Goal: Transaction & Acquisition: Purchase product/service

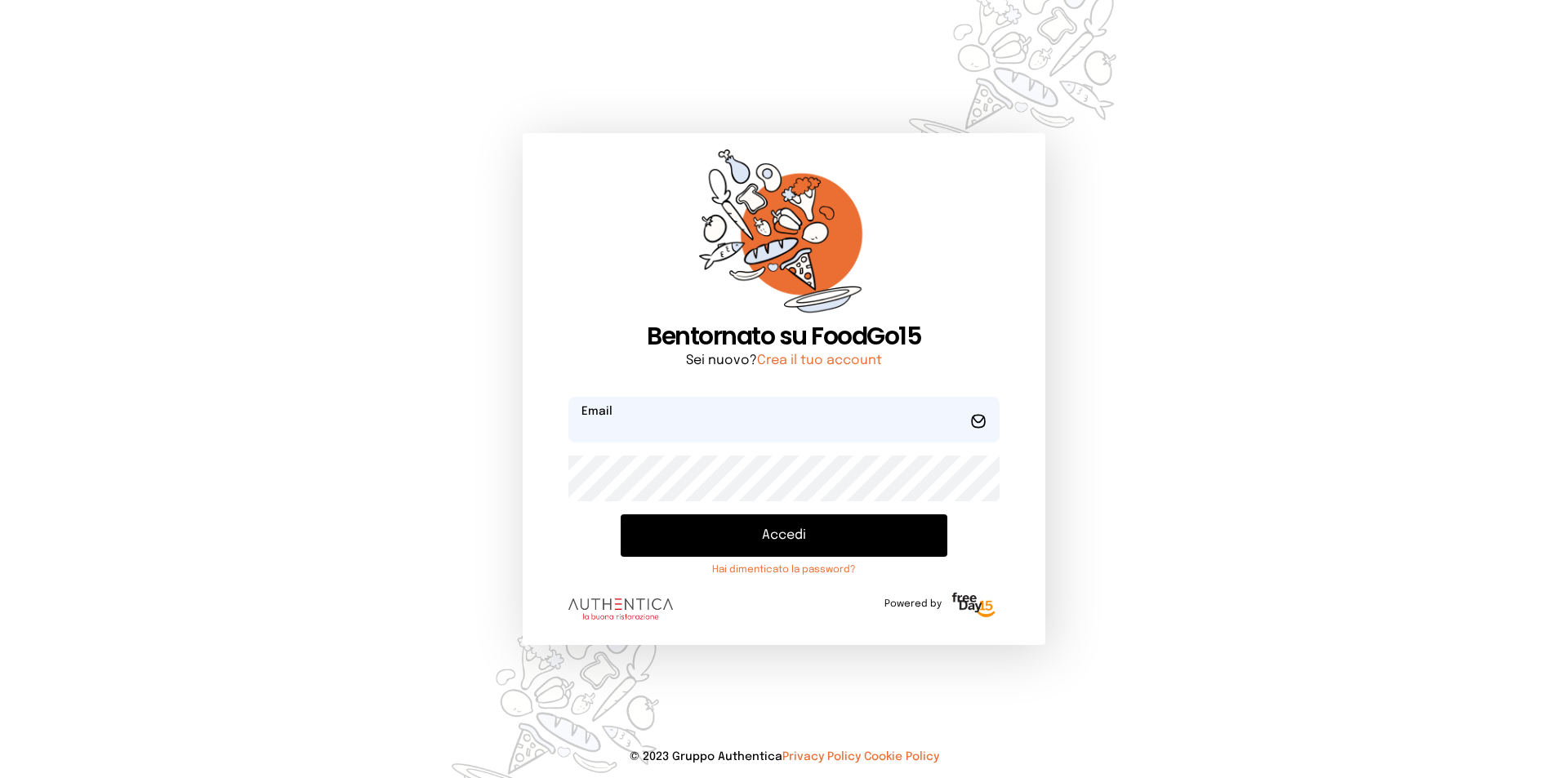
type input "**********"
click at [862, 536] on button "Accedi" at bounding box center [784, 536] width 327 height 43
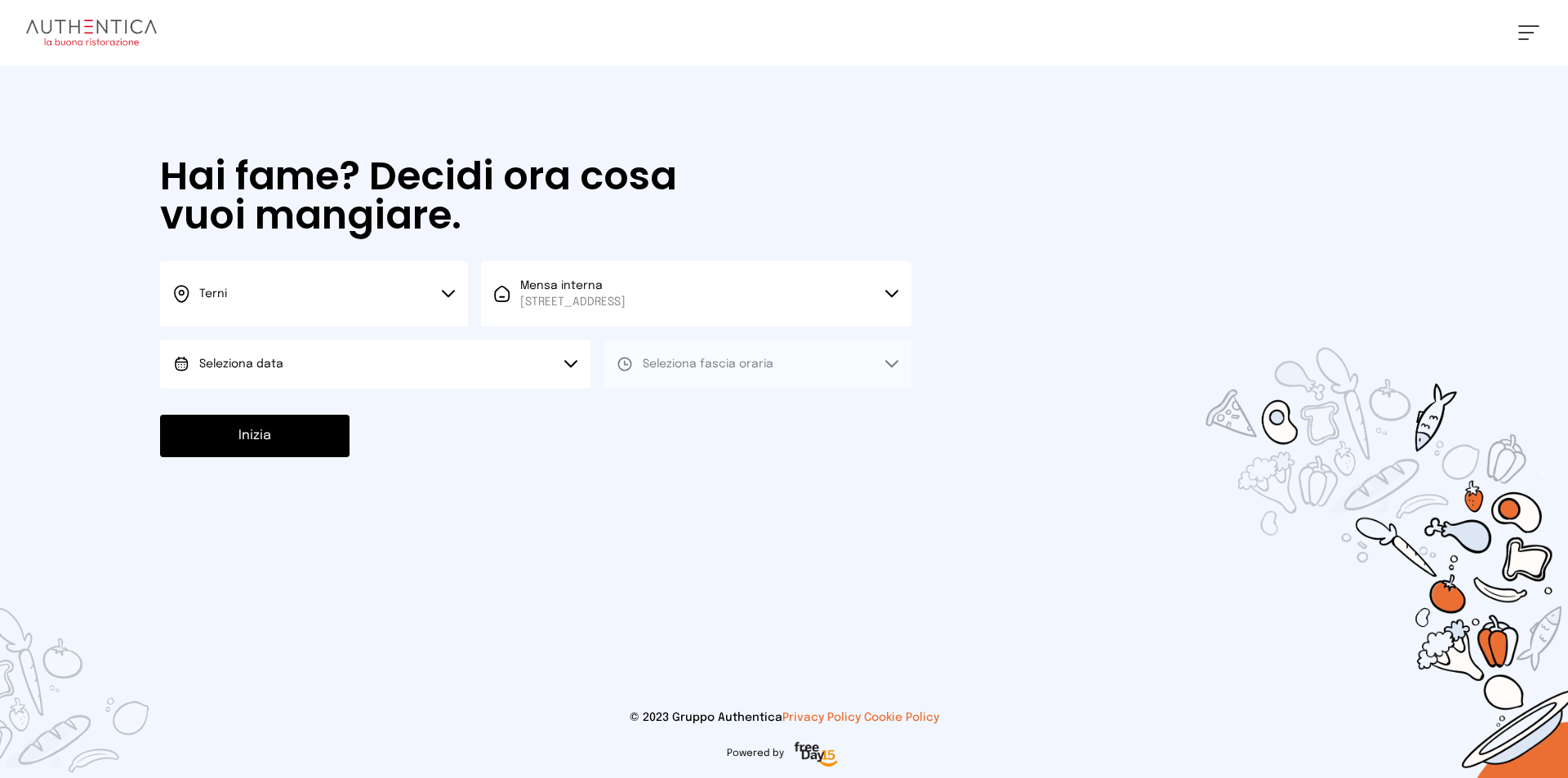
click at [406, 351] on button "Seleziona data" at bounding box center [376, 363] width 430 height 49
click at [382, 408] on li "[DATE], [DATE]" at bounding box center [376, 409] width 430 height 43
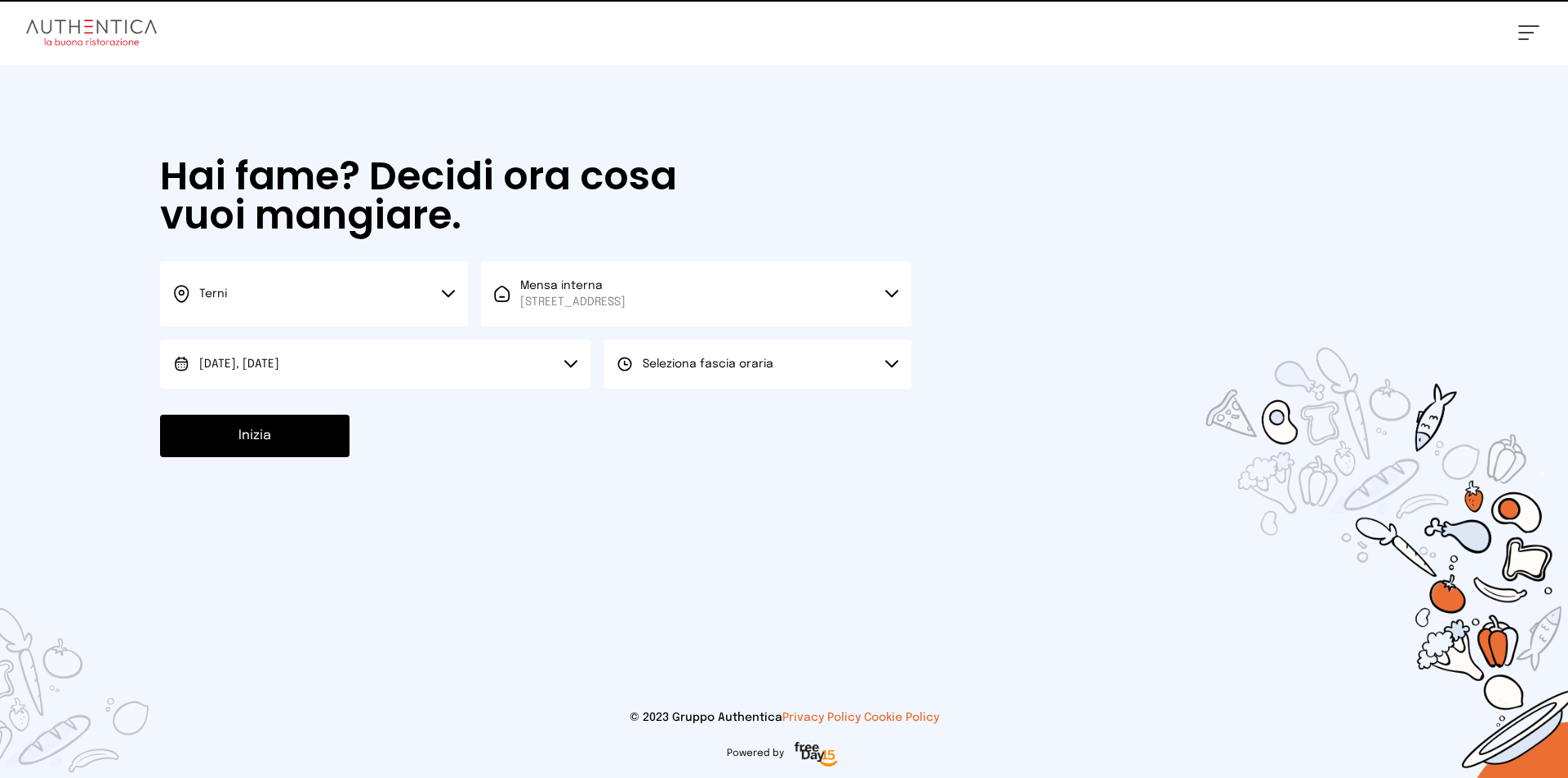
click at [742, 368] on span "Seleziona fascia oraria" at bounding box center [708, 363] width 131 height 11
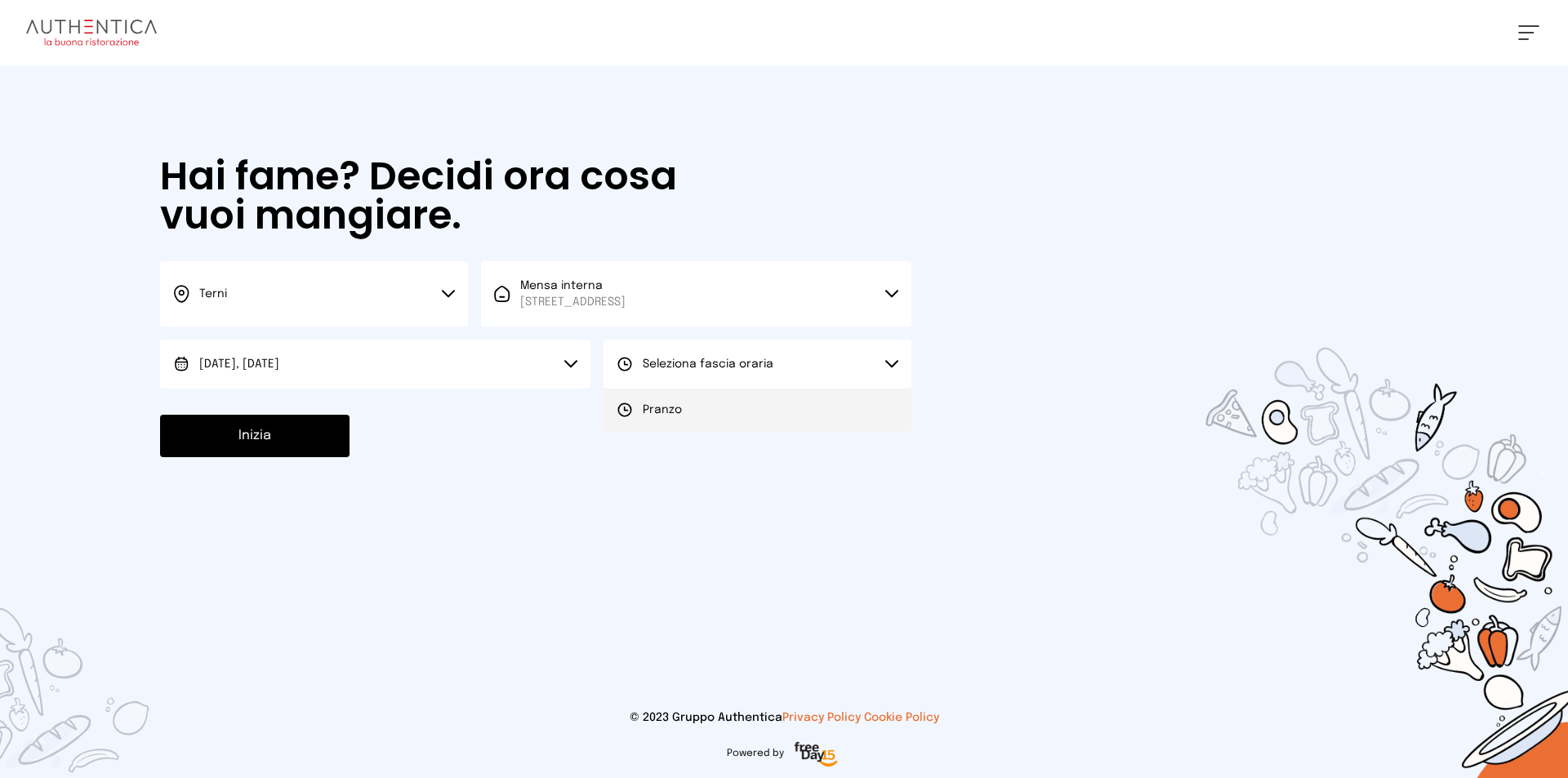
click at [710, 409] on li "Pranzo" at bounding box center [757, 409] width 308 height 43
click at [259, 428] on button "Inizia" at bounding box center [255, 436] width 189 height 43
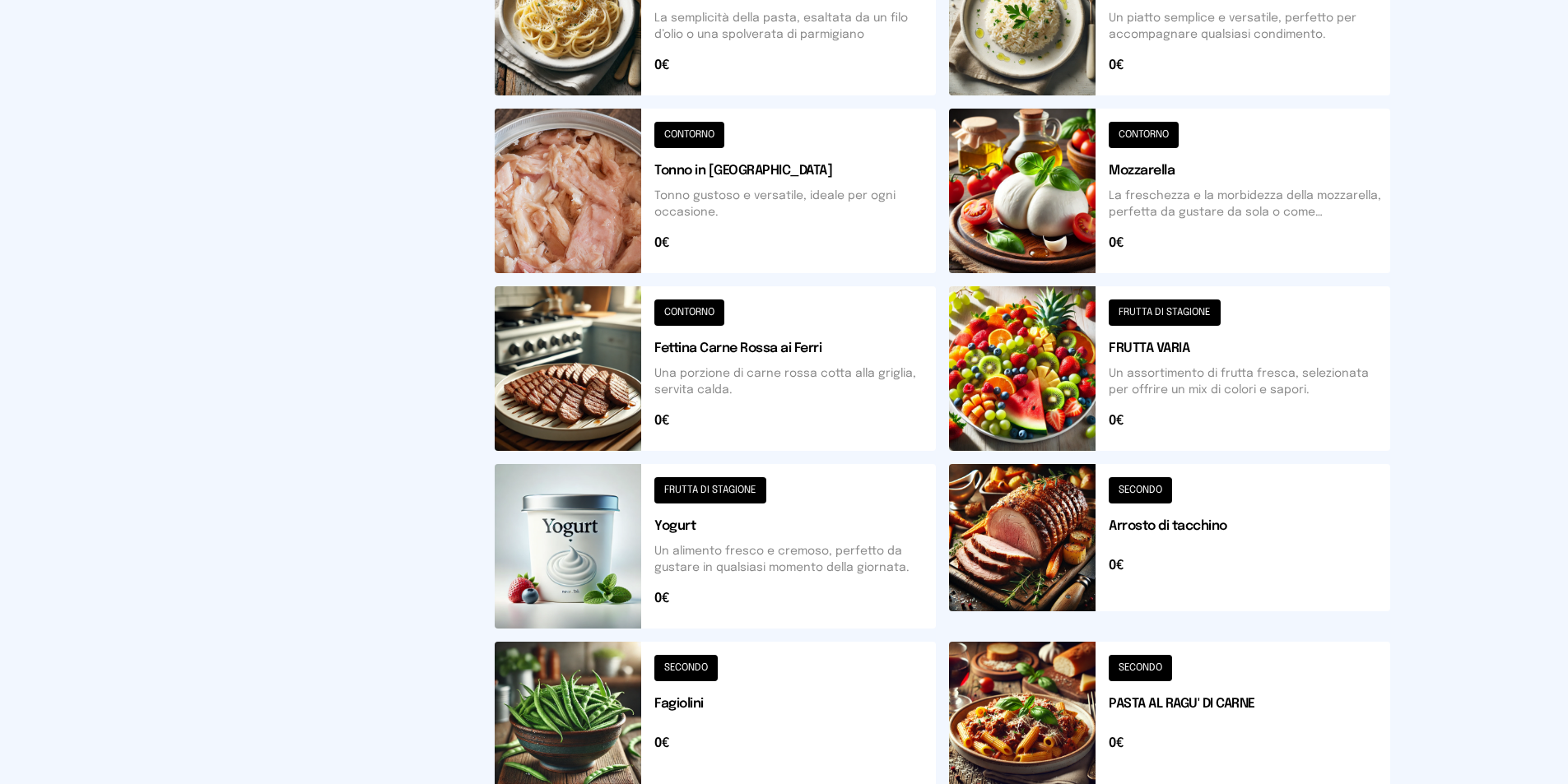
scroll to position [561, 0]
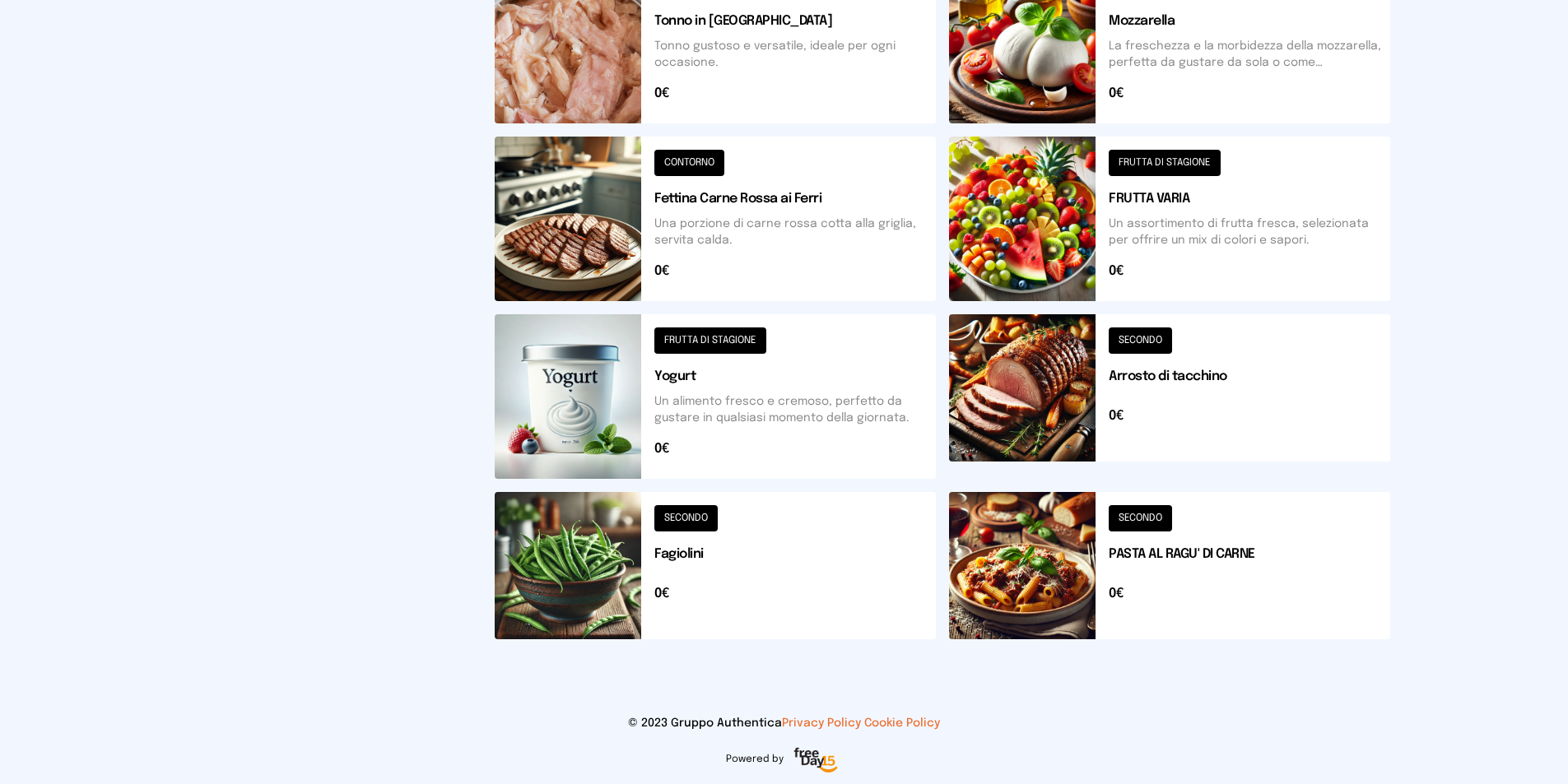
click at [1054, 385] on button at bounding box center [1169, 396] width 441 height 164
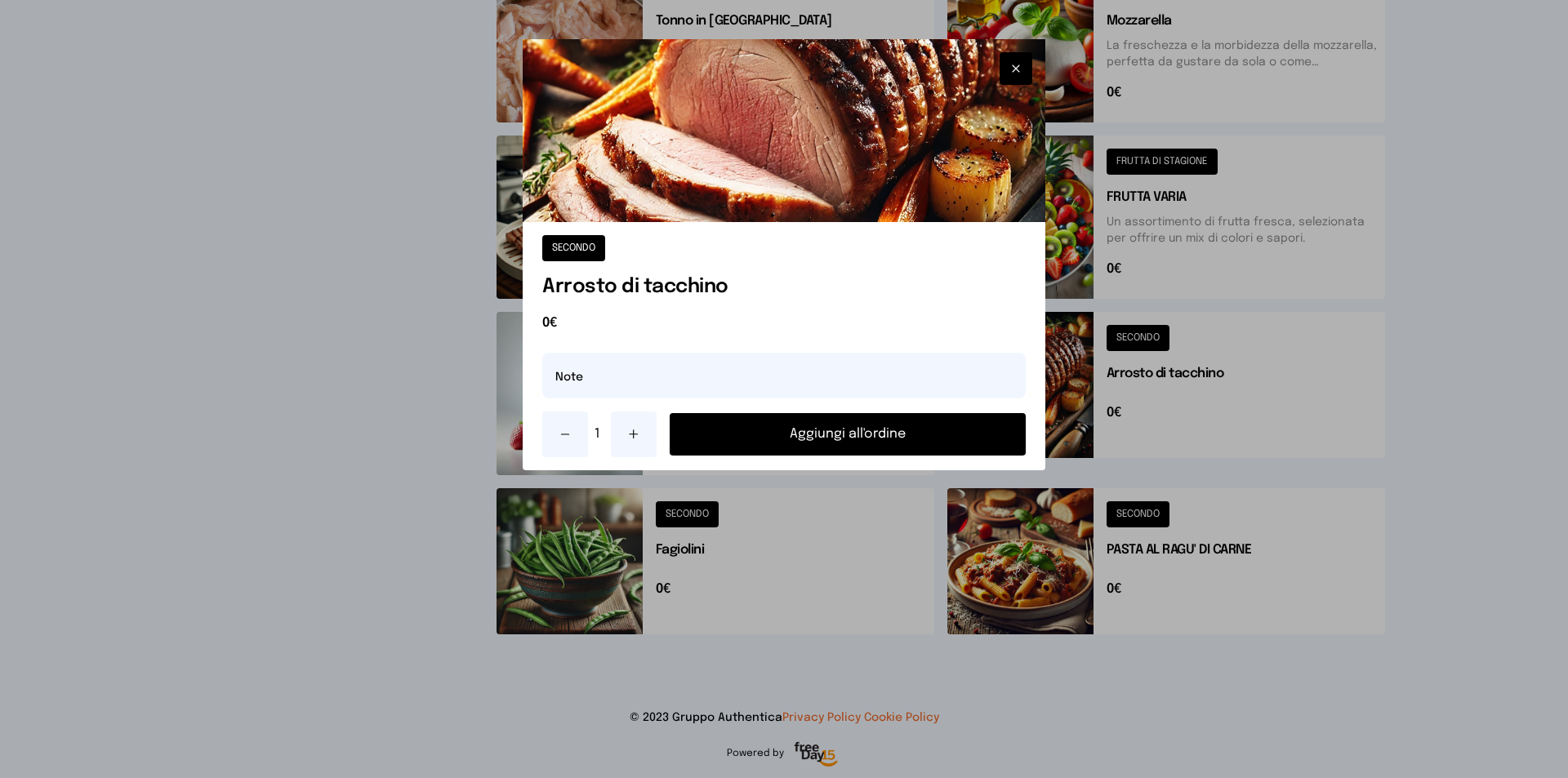
click at [866, 427] on button "Aggiungi all'ordine" at bounding box center [848, 434] width 356 height 43
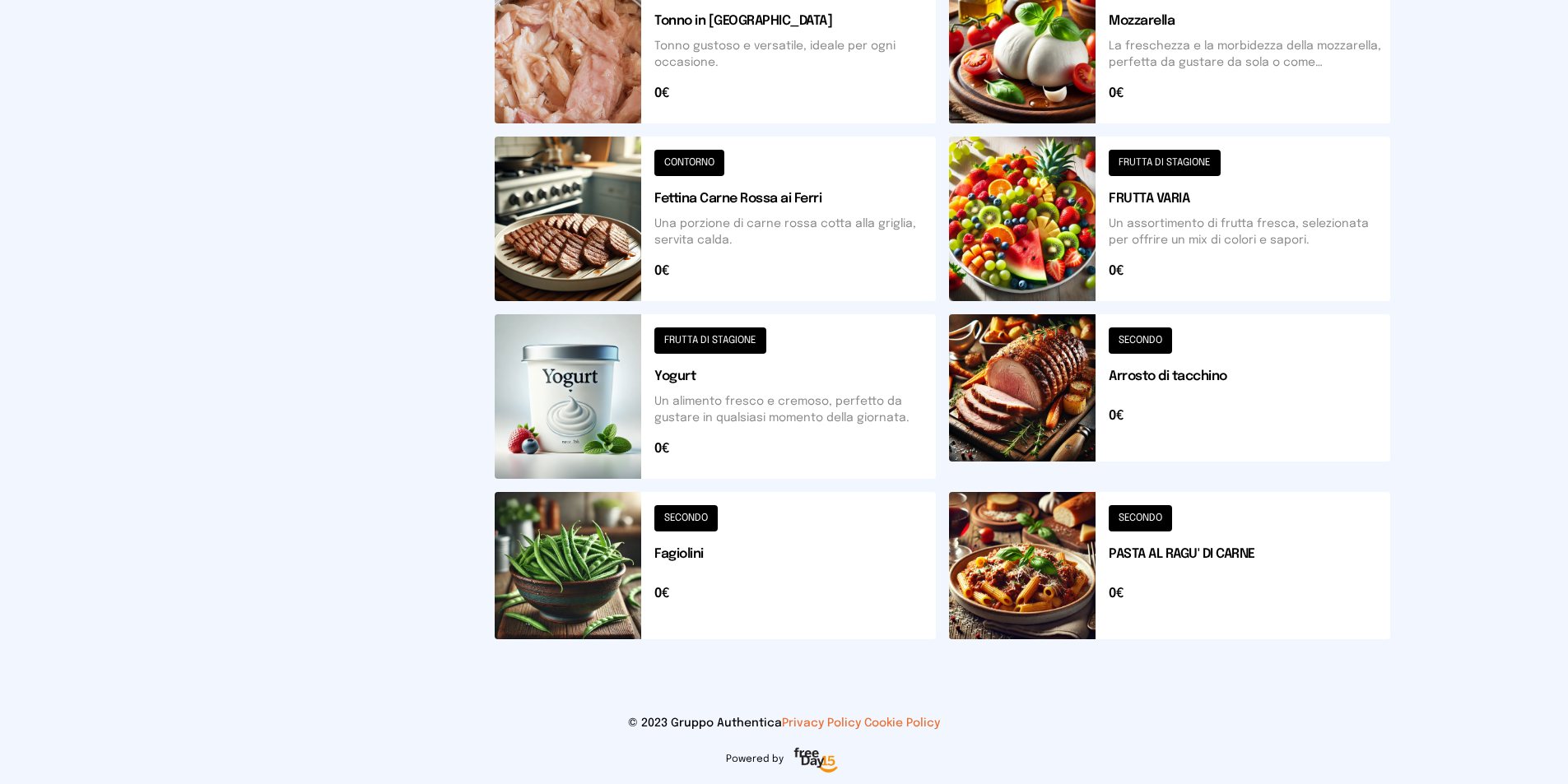
click at [774, 546] on button at bounding box center [715, 565] width 441 height 147
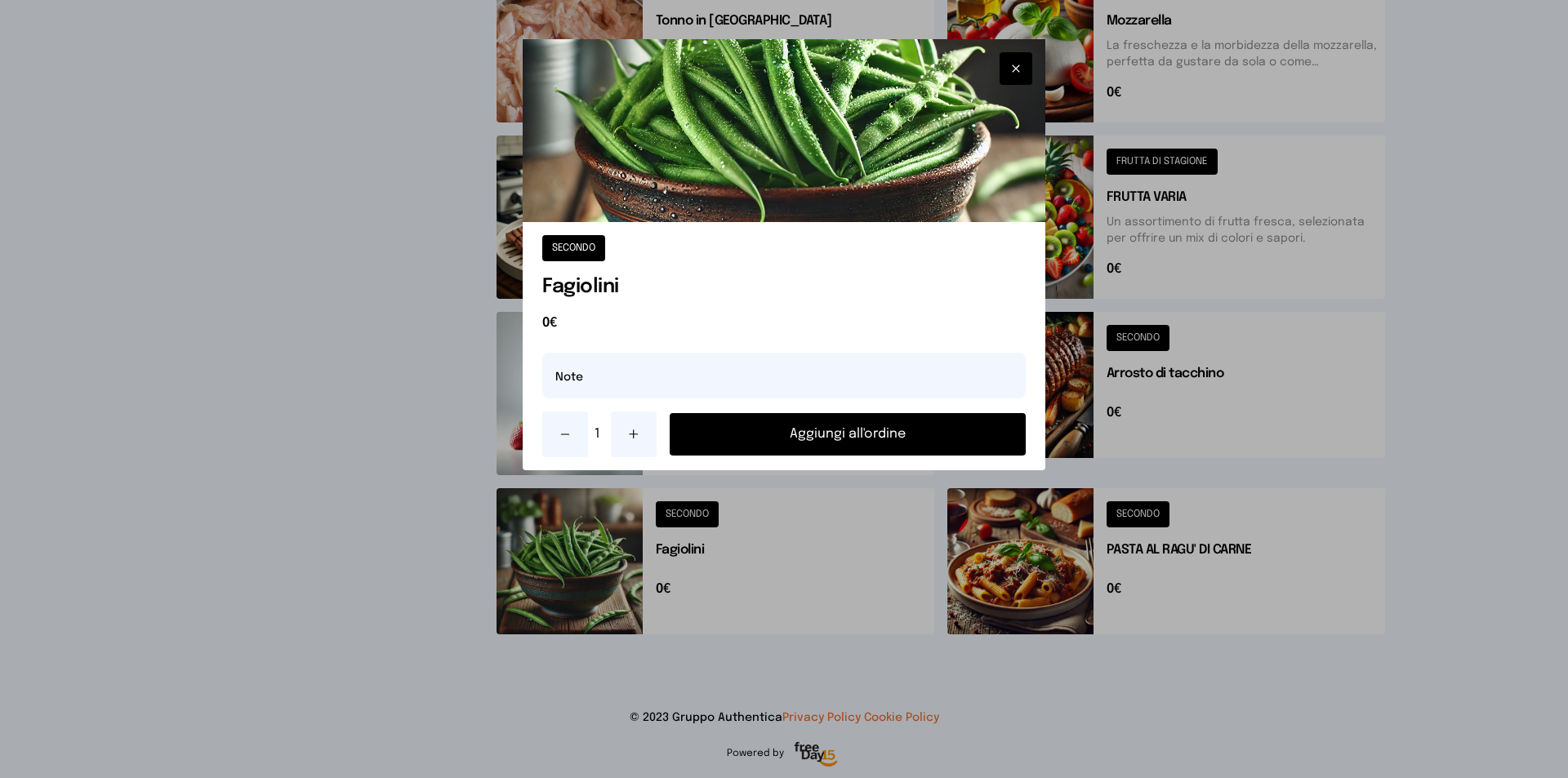
click at [848, 444] on button "Aggiungi all'ordine" at bounding box center [848, 434] width 356 height 43
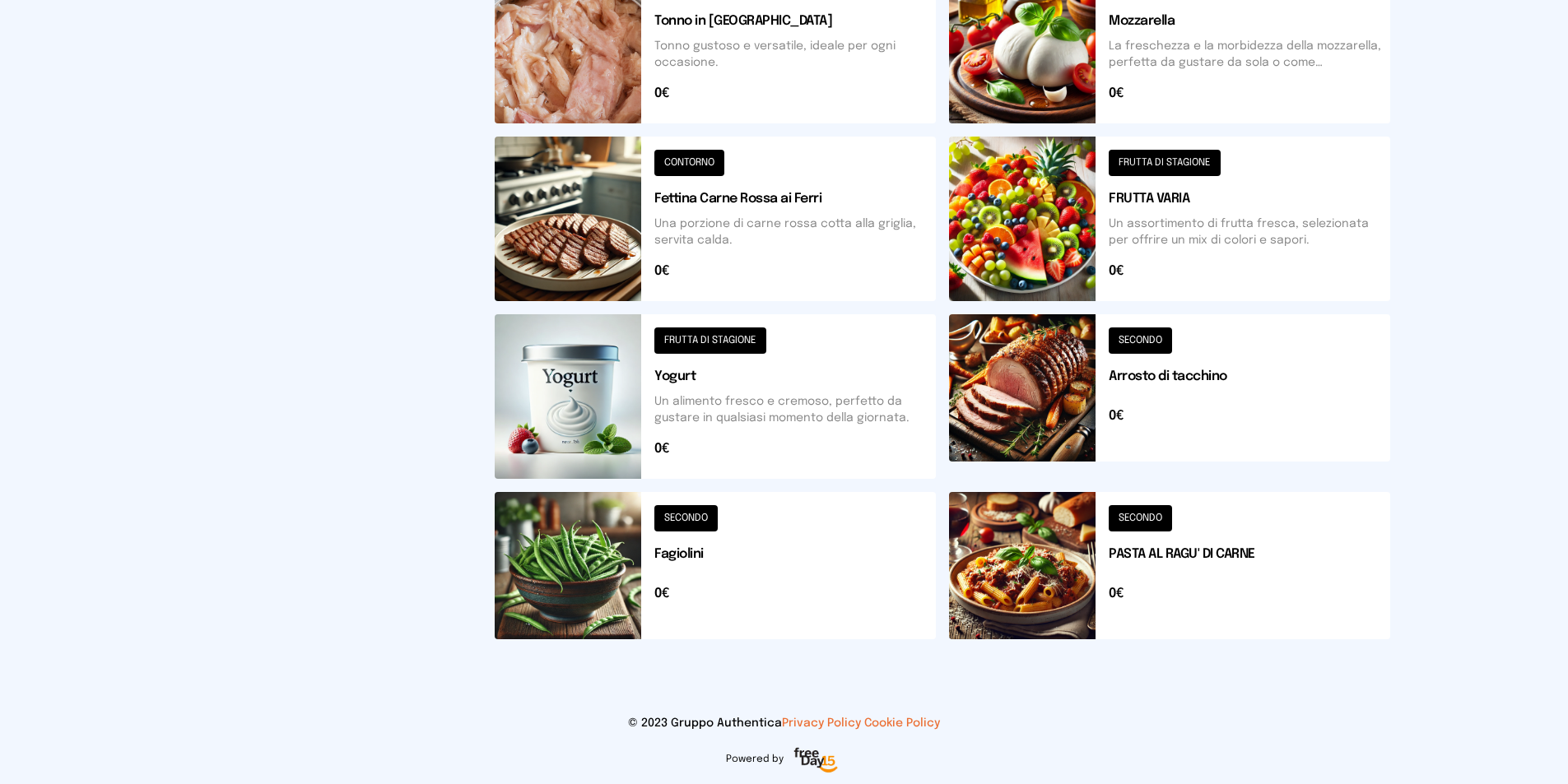
click at [1206, 238] on button at bounding box center [1169, 218] width 441 height 164
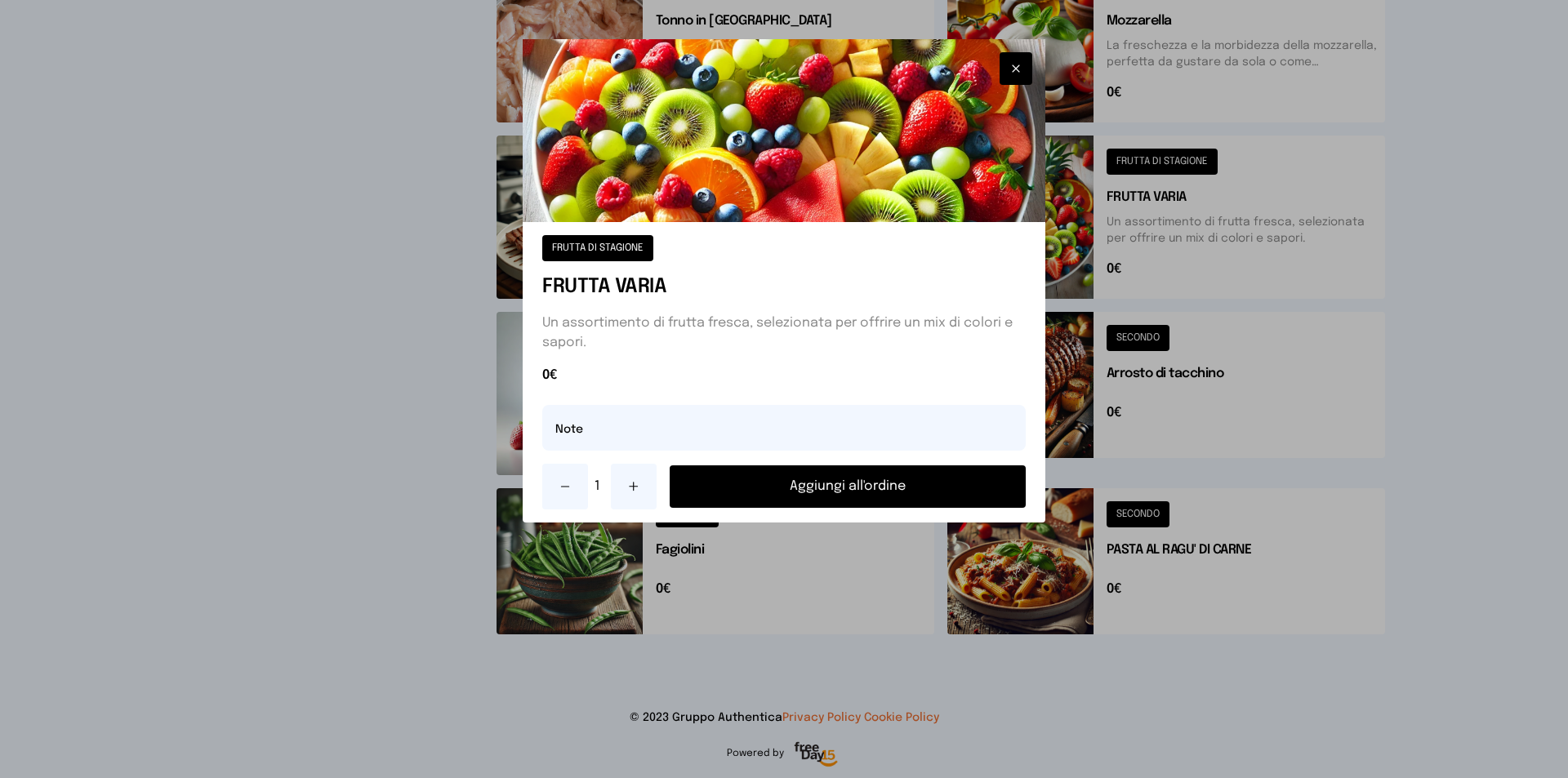
click at [854, 497] on button "Aggiungi all'ordine" at bounding box center [848, 486] width 356 height 43
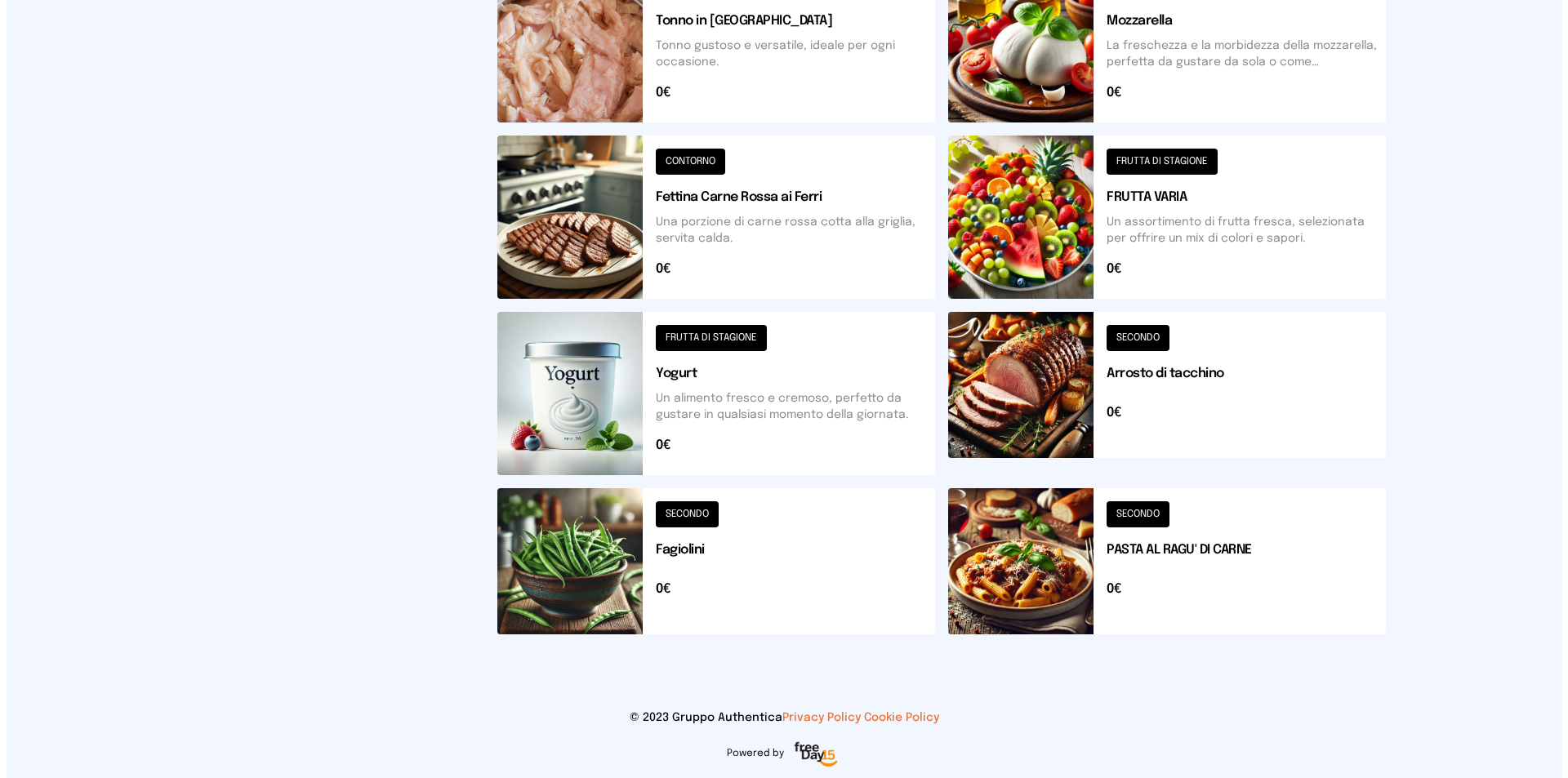
scroll to position [0, 0]
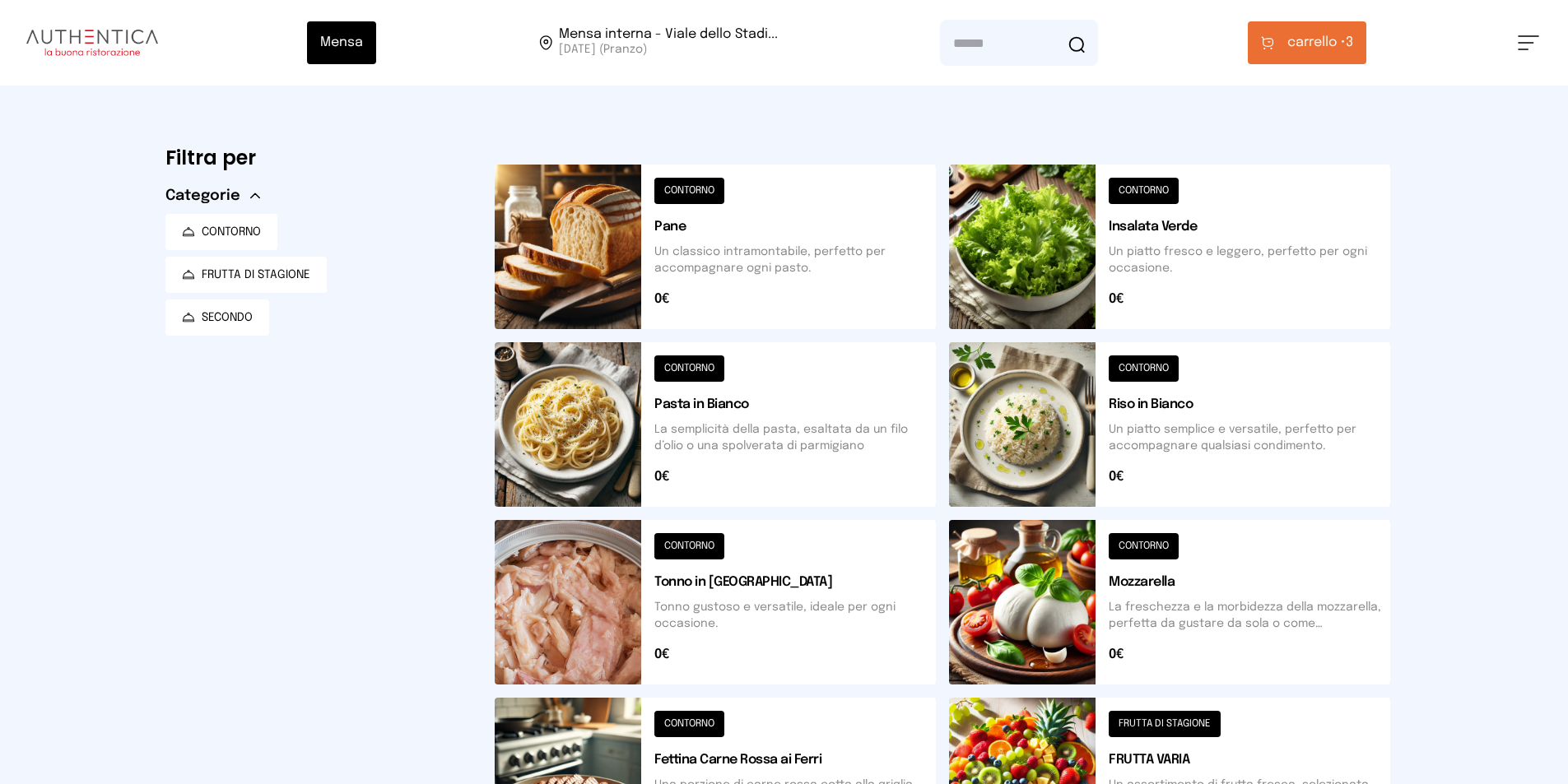
click at [1312, 40] on span "carrello •" at bounding box center [1316, 42] width 58 height 20
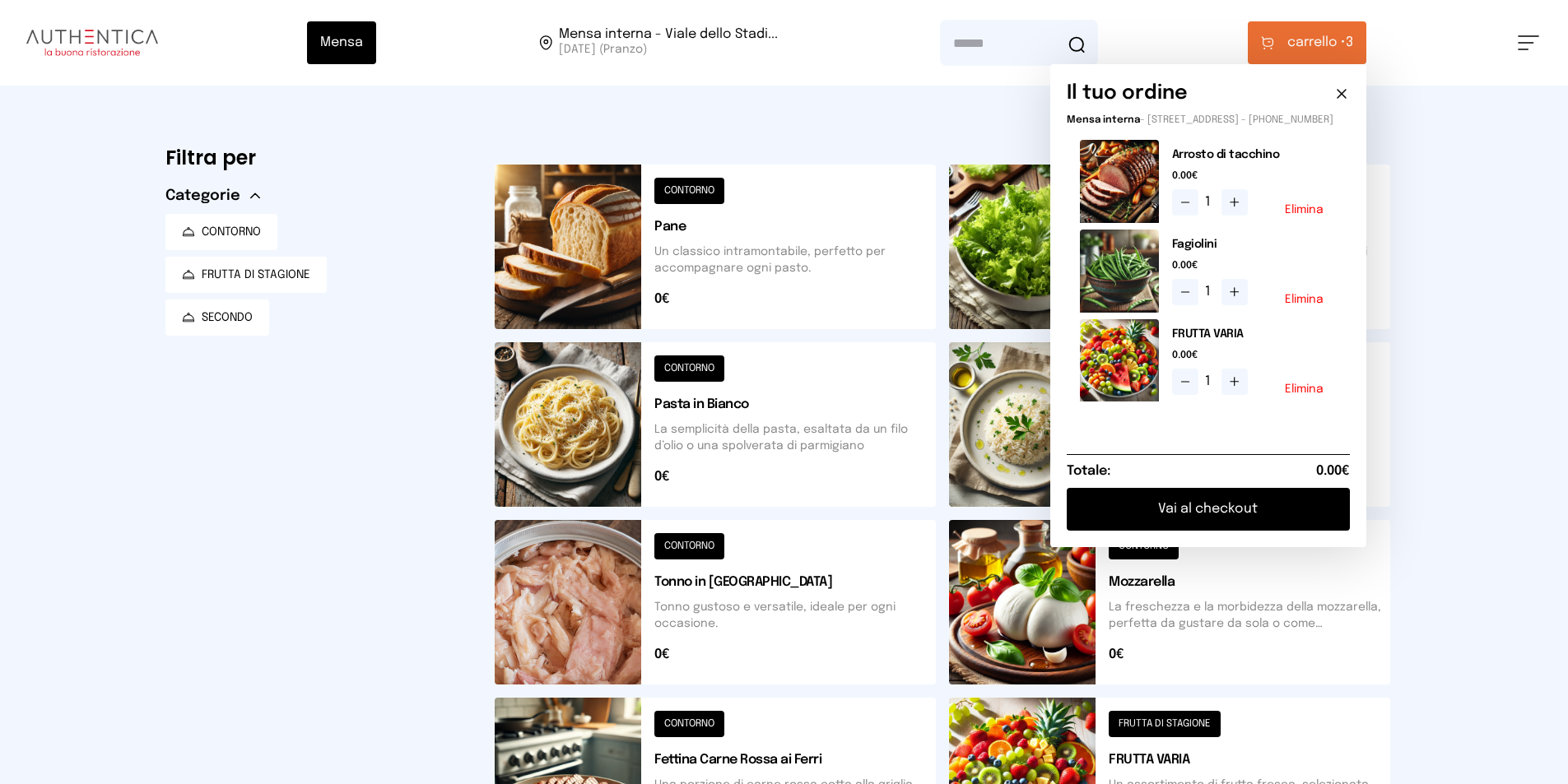
click at [1221, 524] on button "Vai al checkout" at bounding box center [1208, 509] width 283 height 43
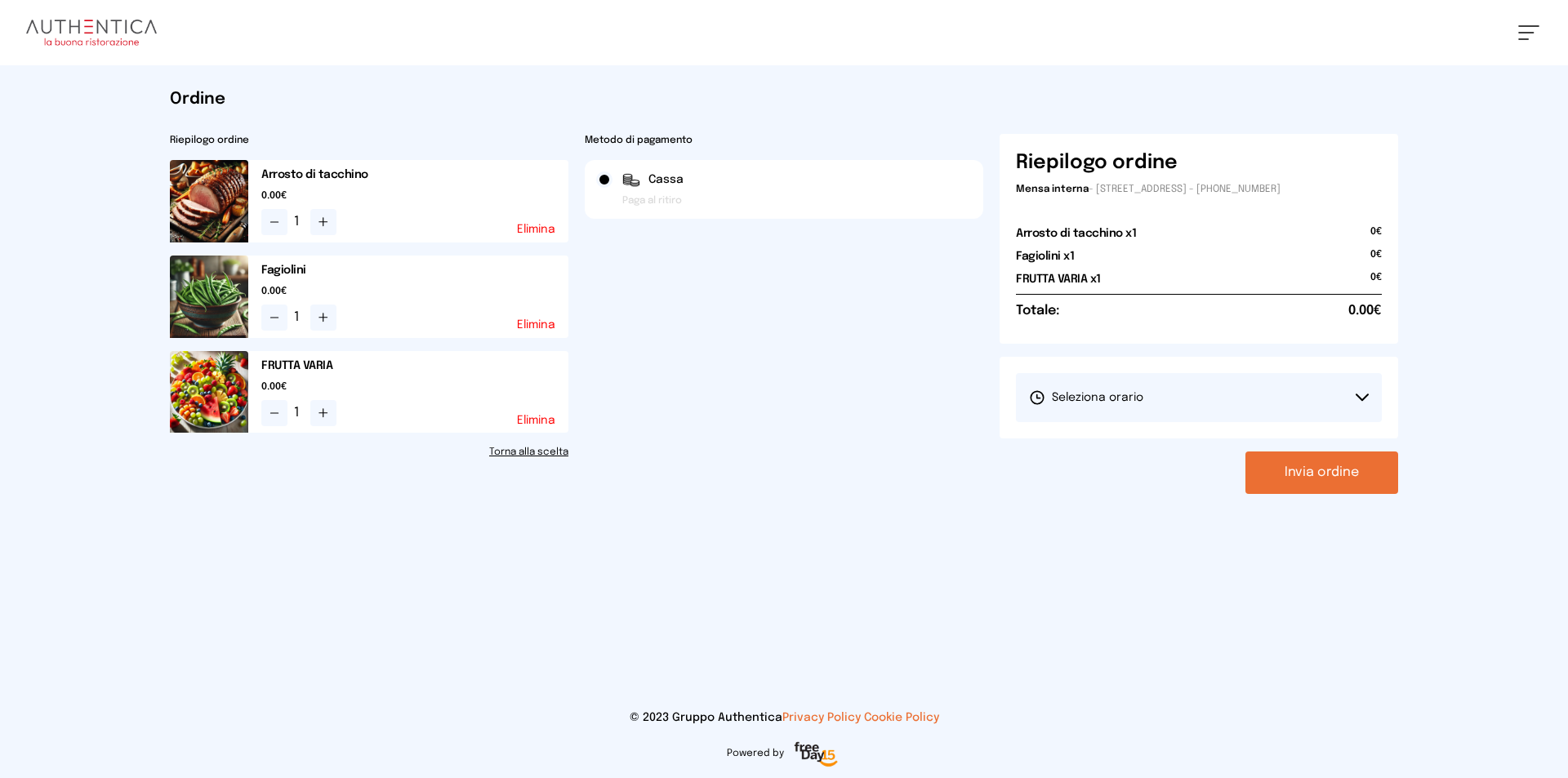
click at [1291, 395] on button "Seleziona orario" at bounding box center [1198, 397] width 366 height 49
click at [1257, 449] on li "1° Turno (13:00 - 15:00)" at bounding box center [1198, 444] width 366 height 43
click at [1319, 474] on button "Invia ordine" at bounding box center [1321, 473] width 153 height 43
